Goal: Transaction & Acquisition: Obtain resource

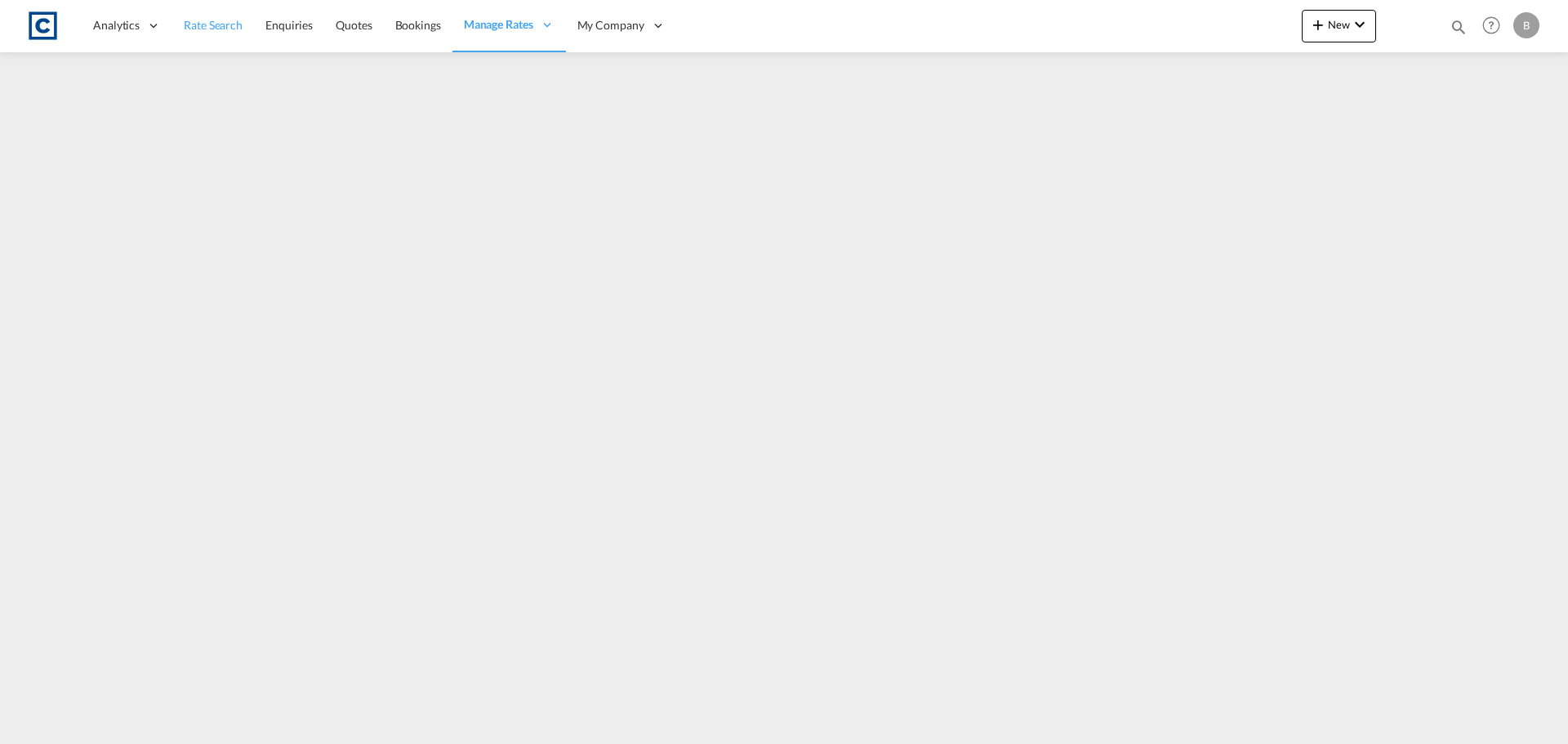
click at [197, 26] on span "Rate Search" at bounding box center [213, 25] width 59 height 14
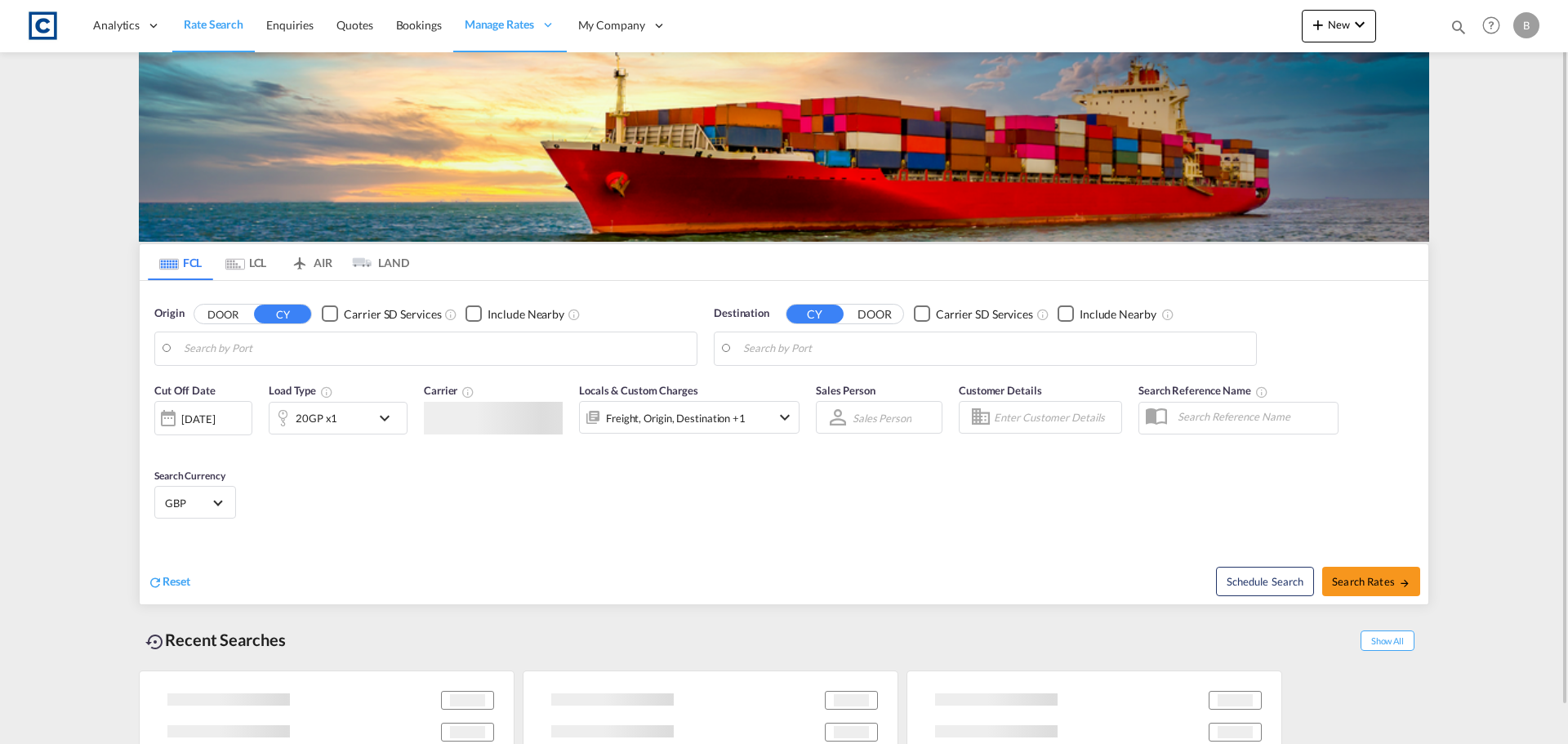
type input "GB-RG30, Reading"
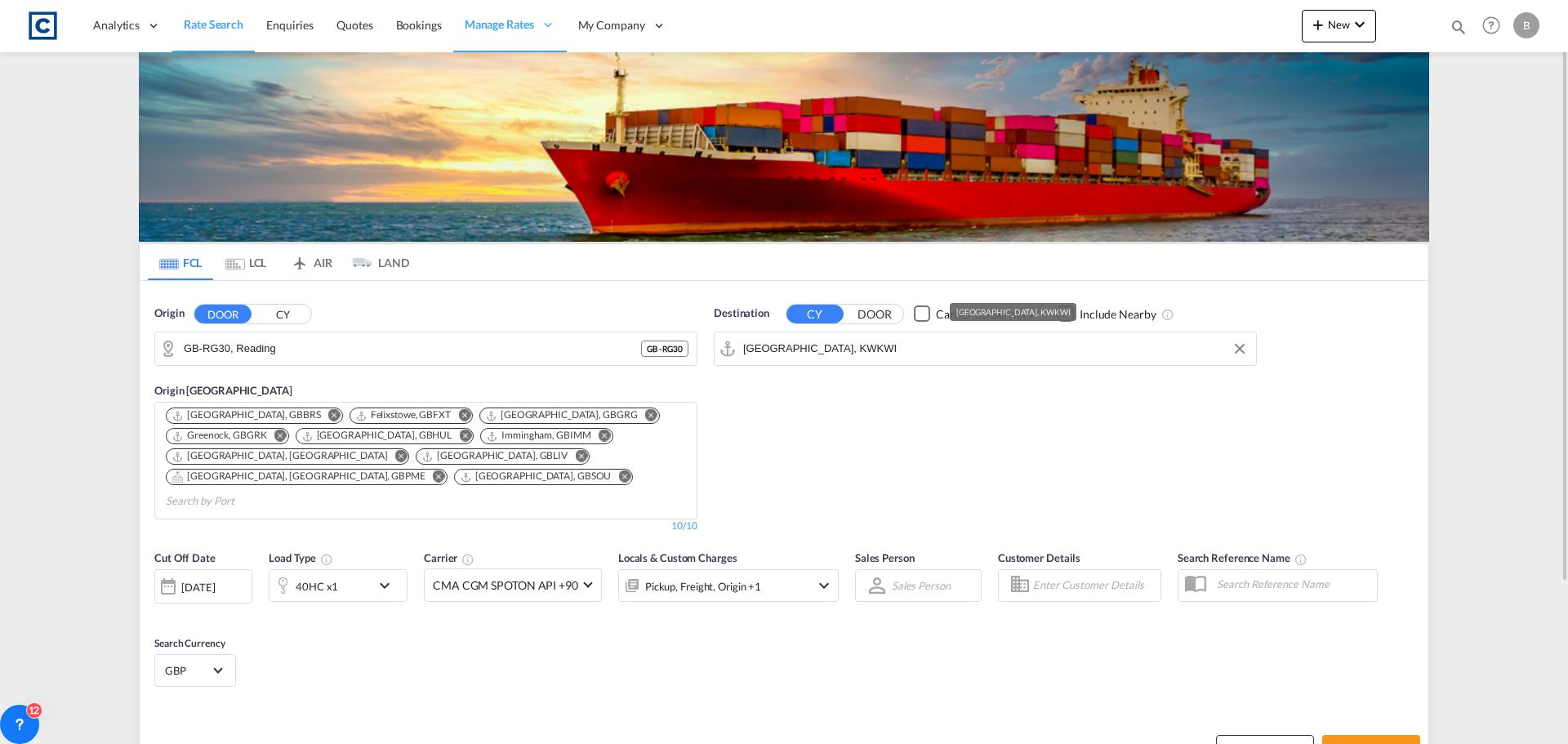
drag, startPoint x: 848, startPoint y: 352, endPoint x: 619, endPoint y: 364, distance: 229.3
click at [620, 365] on div "Origin DOOR CY GB-RG30, Reading GB - RG30 Origin [GEOGRAPHIC_DATA] [GEOGRAPHIC_…" at bounding box center [784, 411] width 1289 height 261
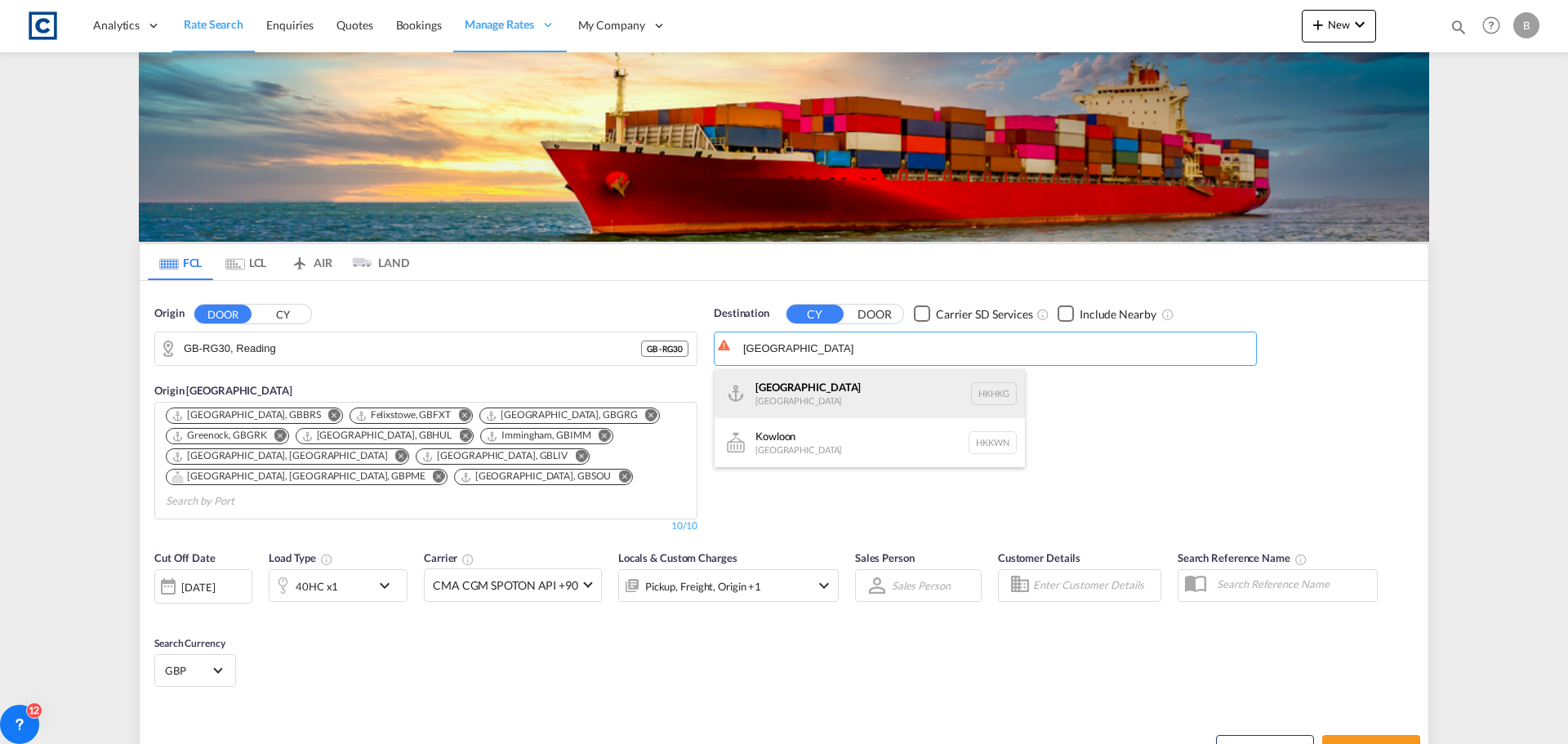
click at [825, 386] on div "[GEOGRAPHIC_DATA] [GEOGRAPHIC_DATA] [GEOGRAPHIC_DATA]" at bounding box center [869, 393] width 310 height 49
type input "[GEOGRAPHIC_DATA], HKHKG"
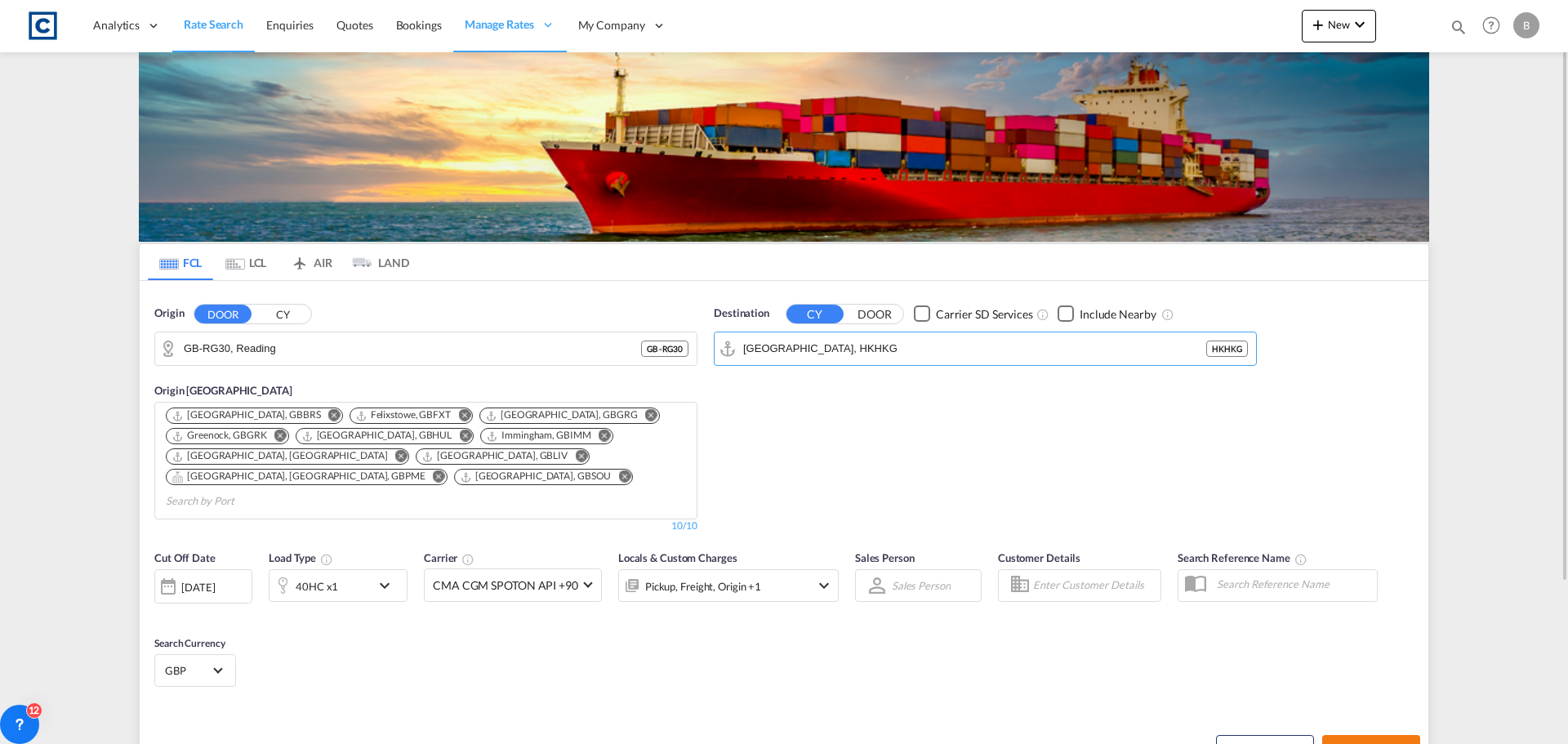
click at [1391, 743] on span "Search Rates" at bounding box center [1371, 750] width 78 height 13
type input "RG30 to HKHKG / [DATE]"
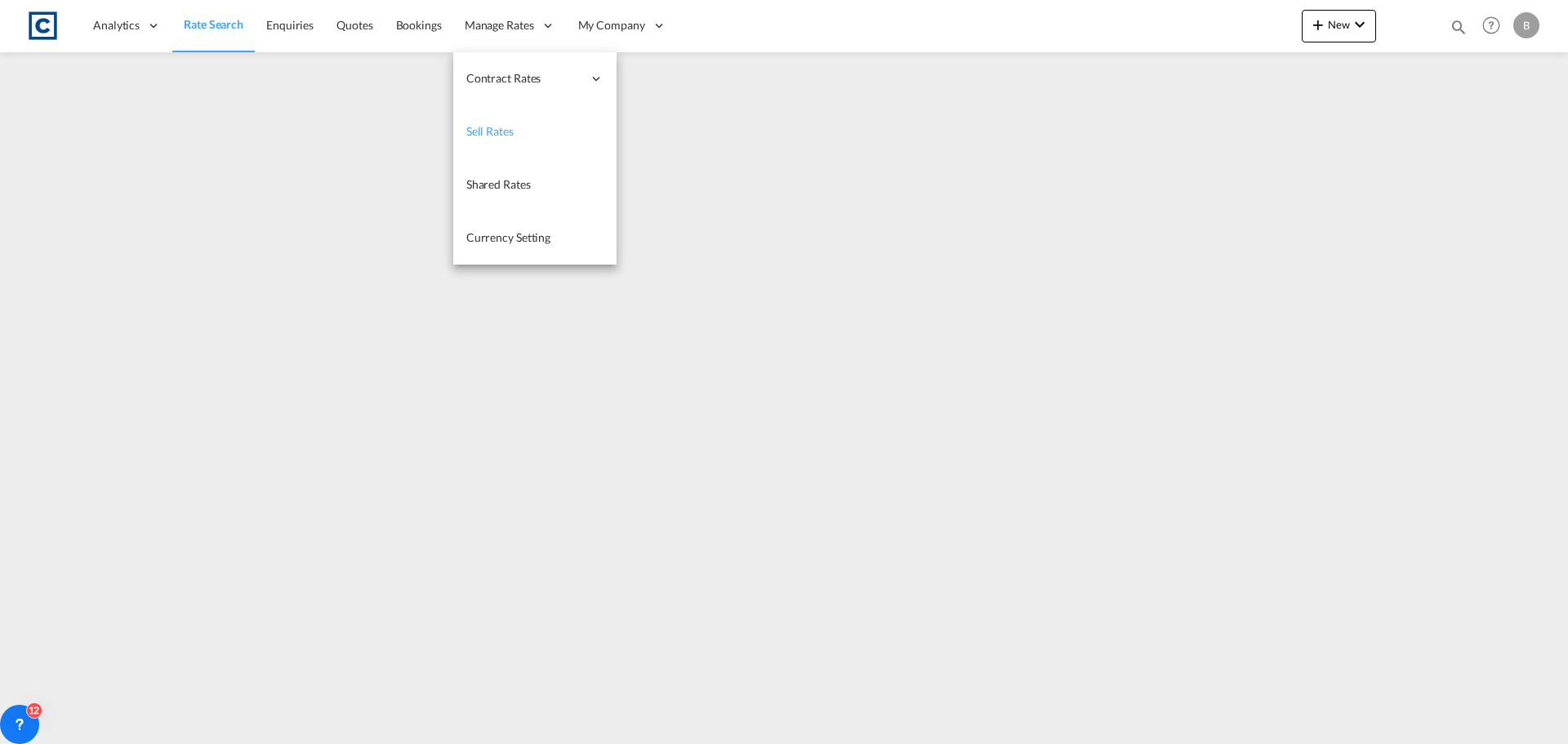
click at [503, 136] on span "Sell Rates" at bounding box center [490, 130] width 47 height 14
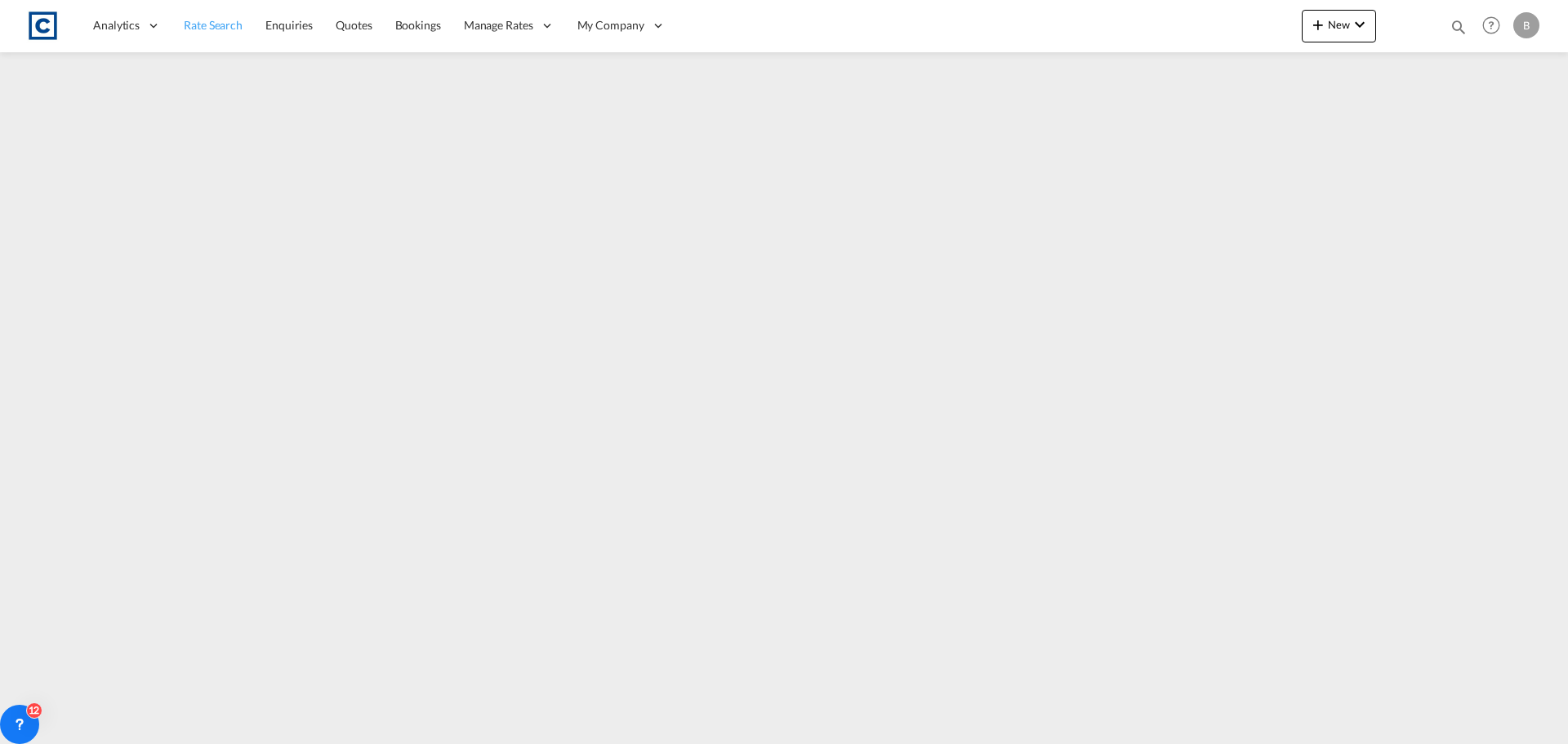
click at [230, 23] on span "Rate Search" at bounding box center [213, 25] width 59 height 14
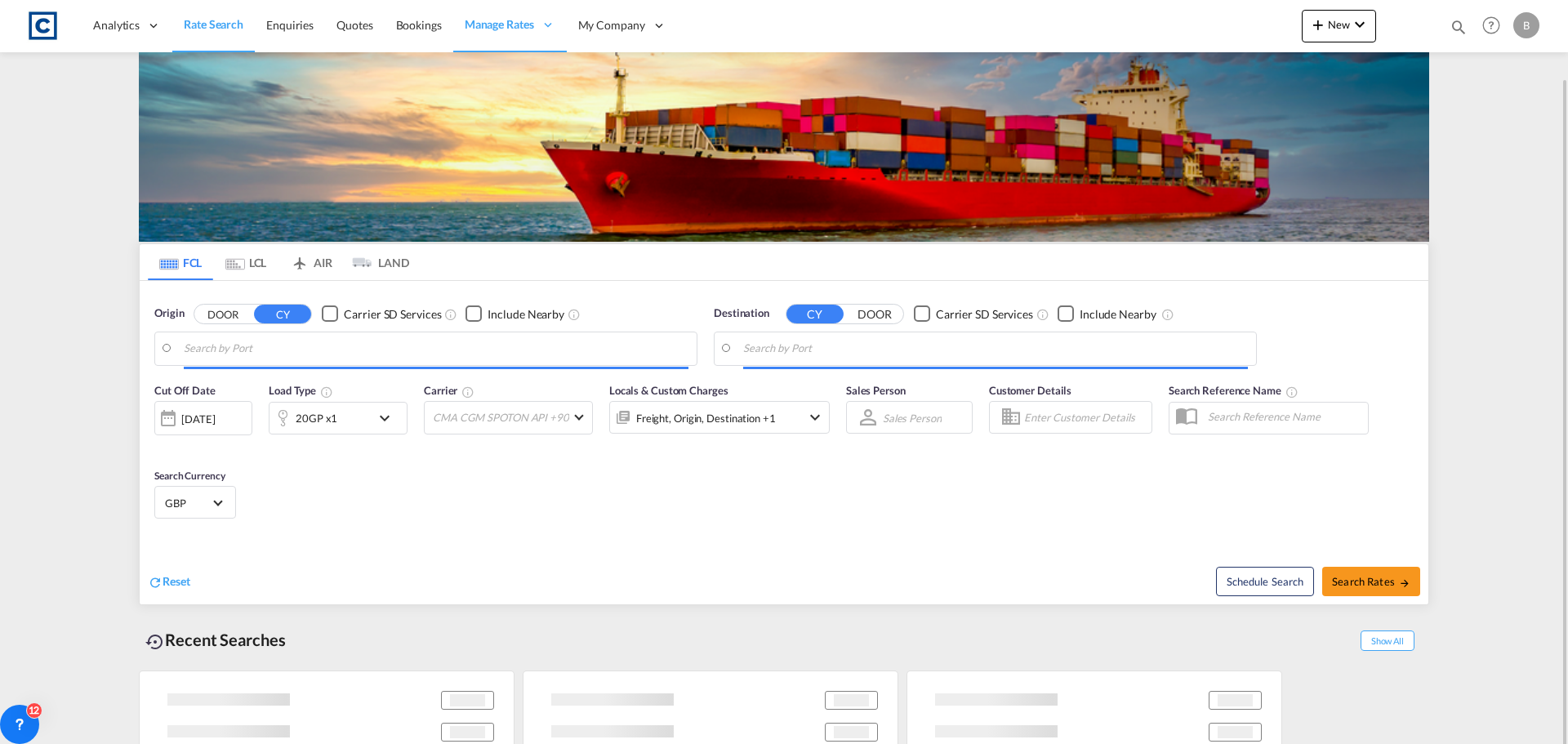
scroll to position [39, 0]
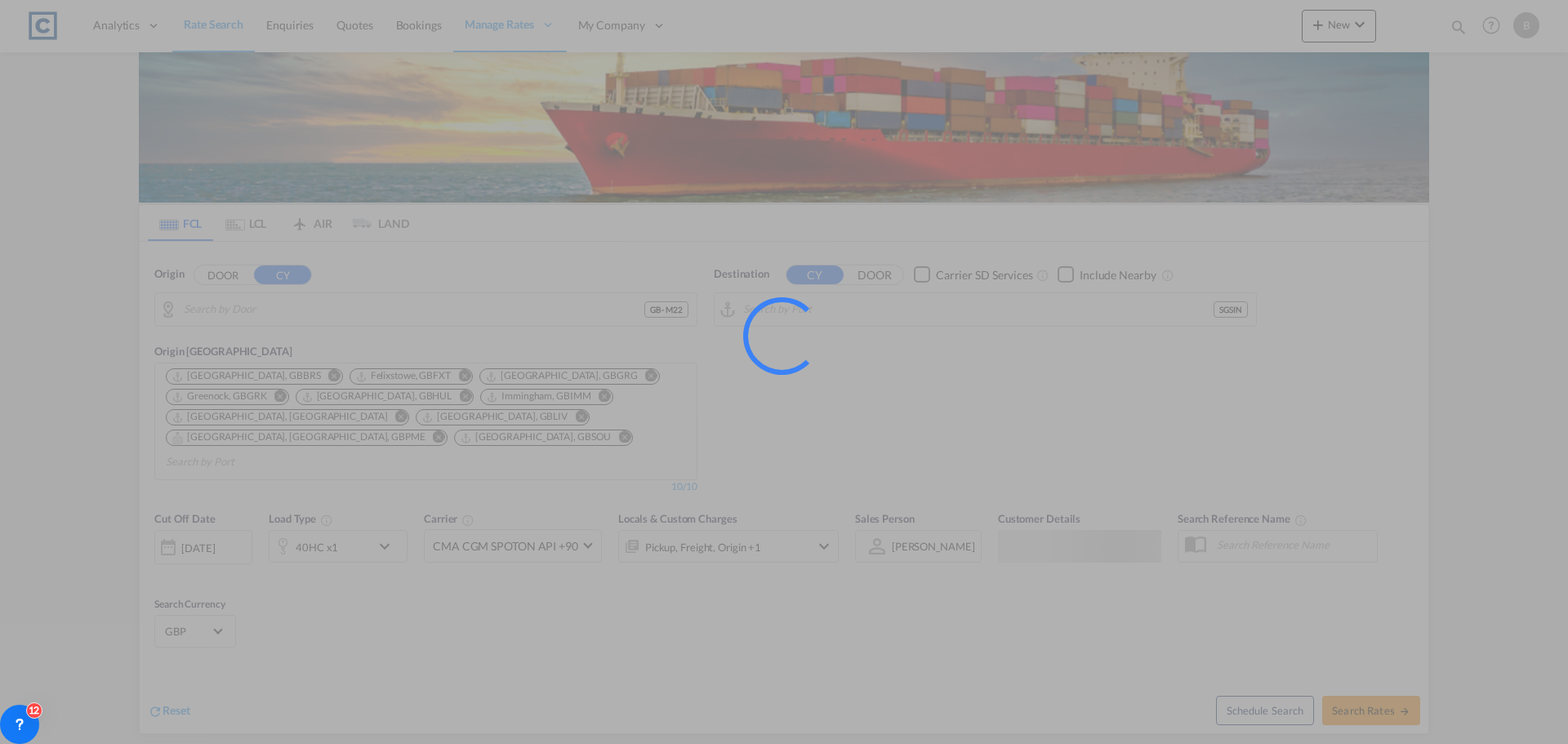
type input "GB-M22, [GEOGRAPHIC_DATA]"
type input "[GEOGRAPHIC_DATA], SGSIN"
